Goal: Task Accomplishment & Management: Manage account settings

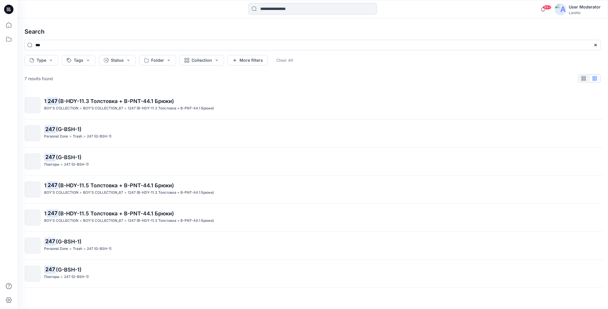
click at [6, 10] on icon at bounding box center [8, 9] width 9 height 9
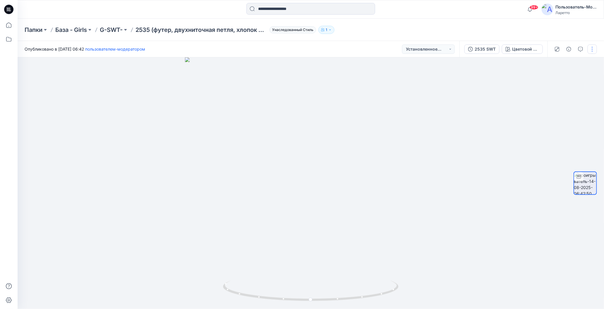
click at [593, 49] on button "button" at bounding box center [591, 48] width 9 height 9
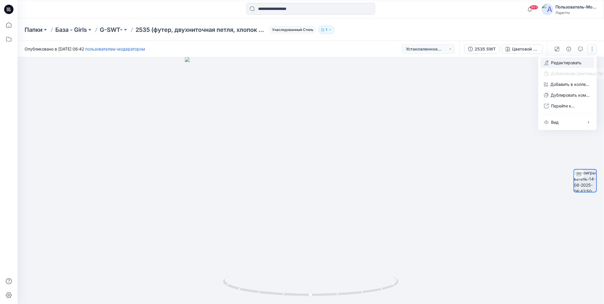
click at [549, 63] on button "Редактировать" at bounding box center [567, 62] width 54 height 11
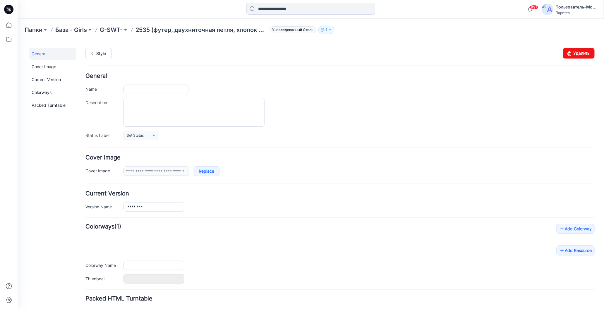
type input "**********"
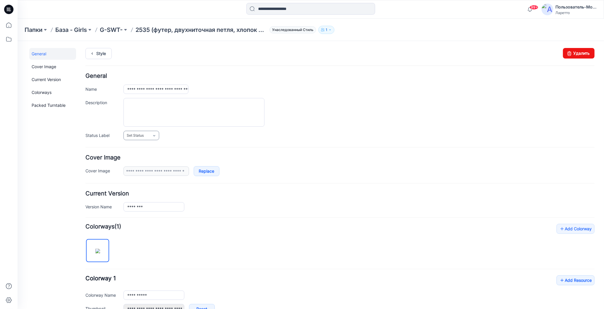
click at [157, 137] on link "Set Status" at bounding box center [141, 134] width 36 height 9
click at [140, 171] on link "Конструктор Ольга" at bounding box center [154, 173] width 58 height 12
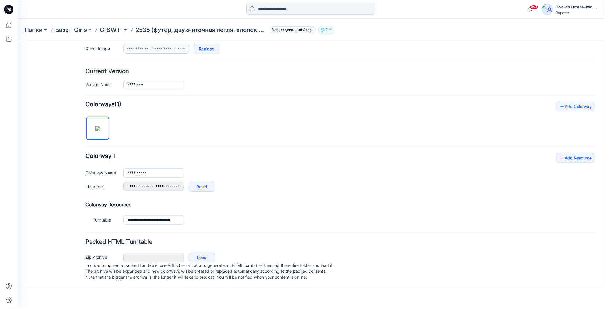
scroll to position [29, 0]
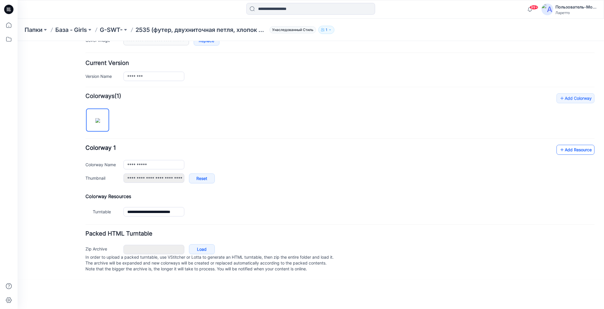
click at [560, 146] on icon at bounding box center [562, 149] width 6 height 9
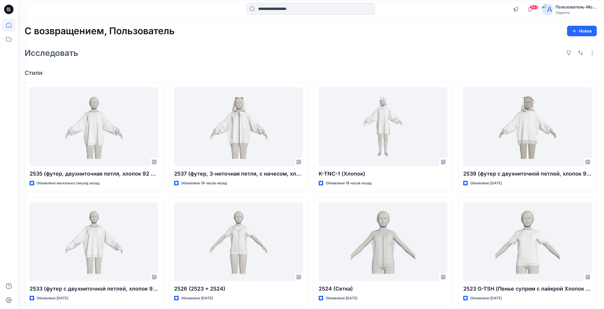
click at [249, 56] on div "Исследовать" at bounding box center [311, 53] width 572 height 14
click at [249, 54] on div "Исследовать" at bounding box center [311, 53] width 572 height 14
